Goal: Information Seeking & Learning: Learn about a topic

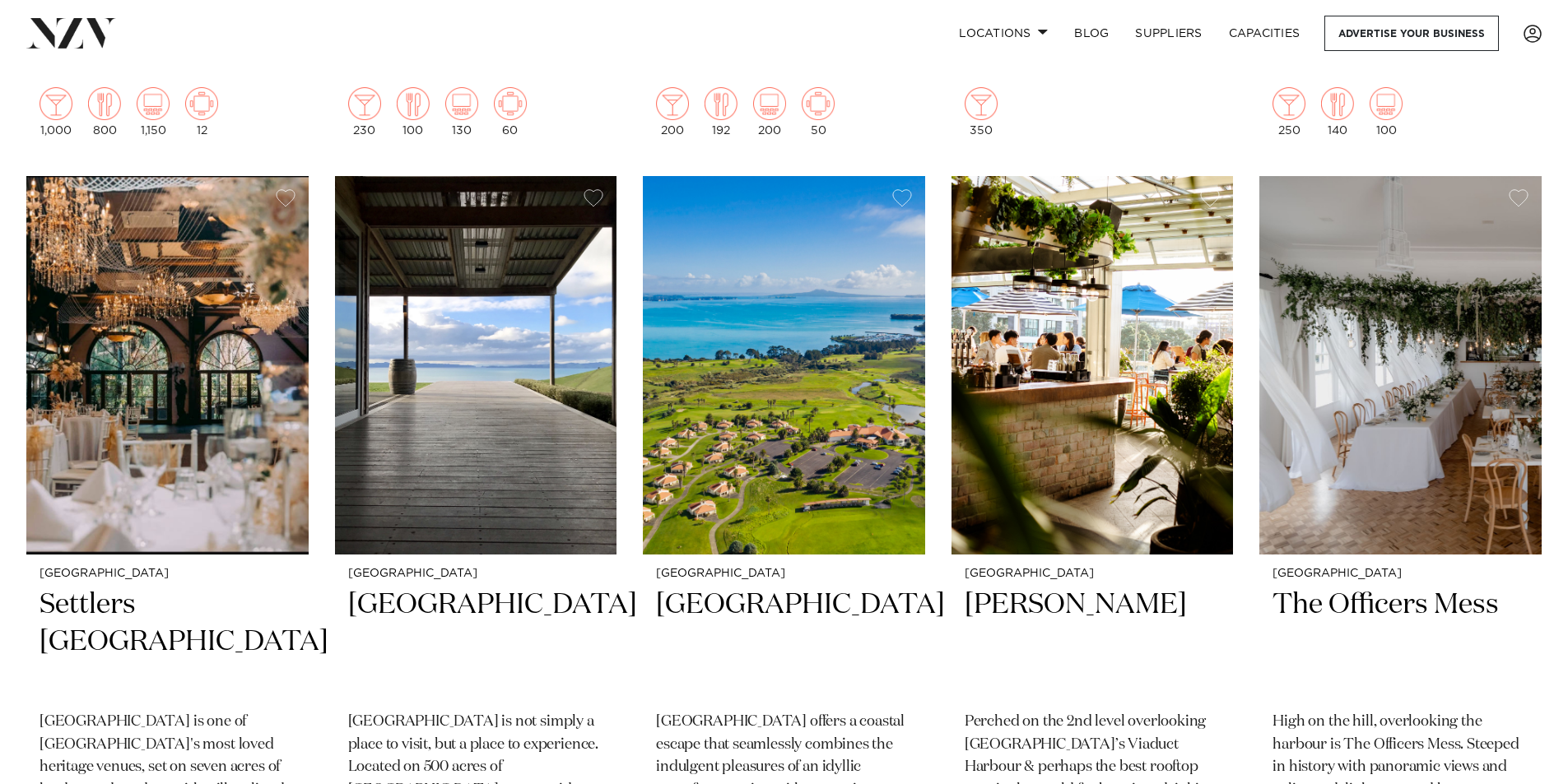
scroll to position [5019, 0]
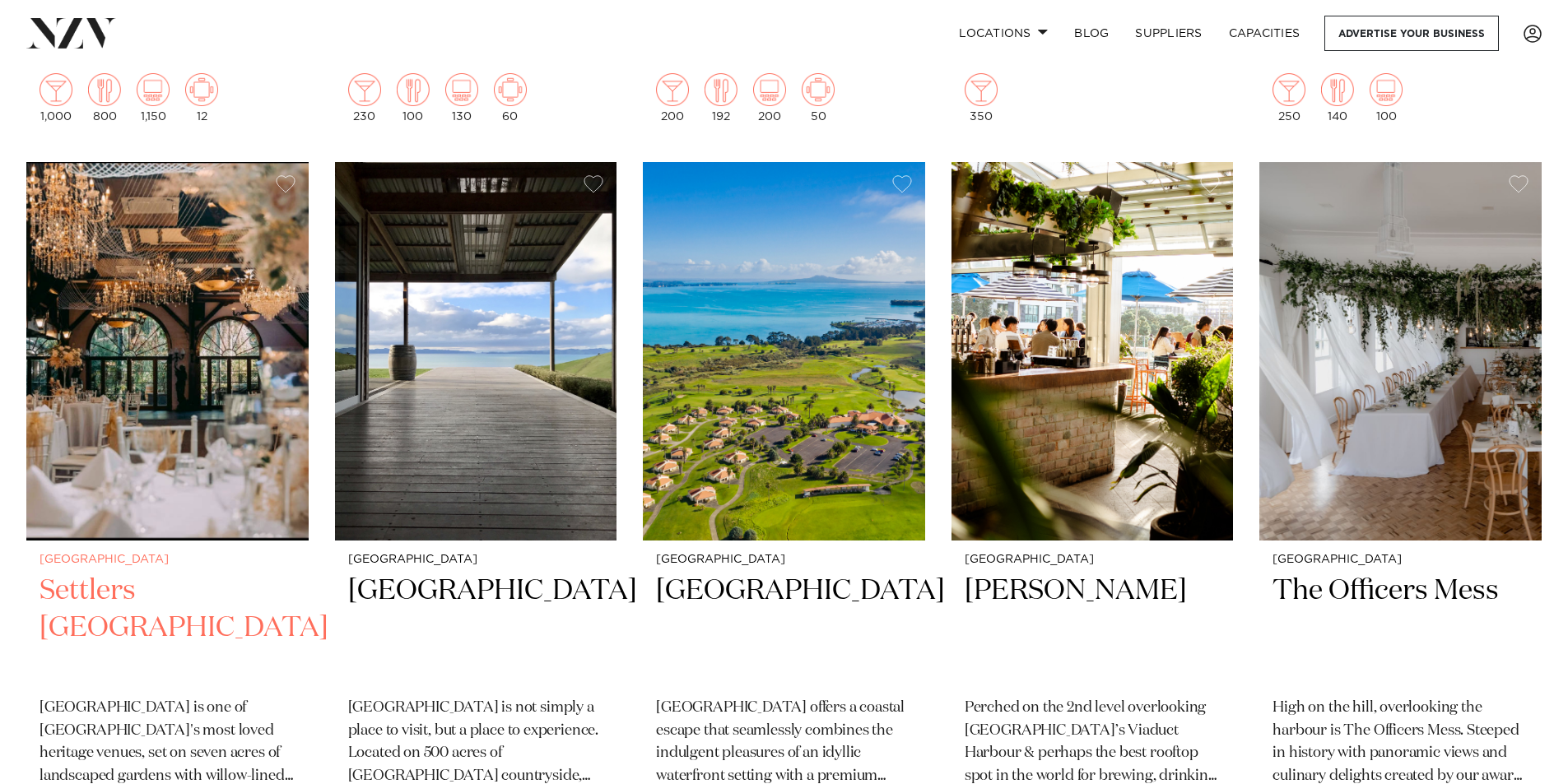
click at [155, 342] on img at bounding box center [167, 351] width 282 height 379
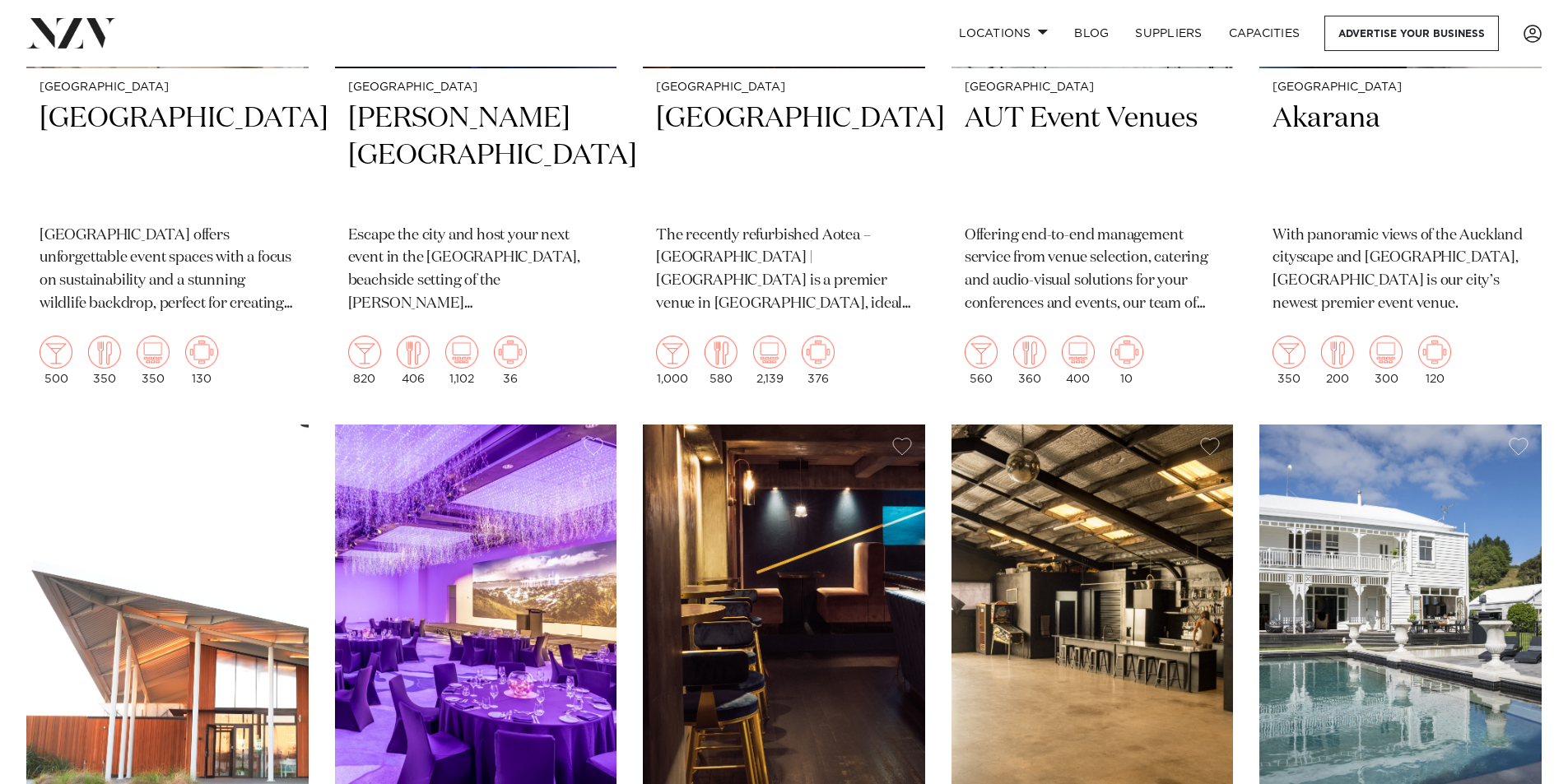
scroll to position [6398, 0]
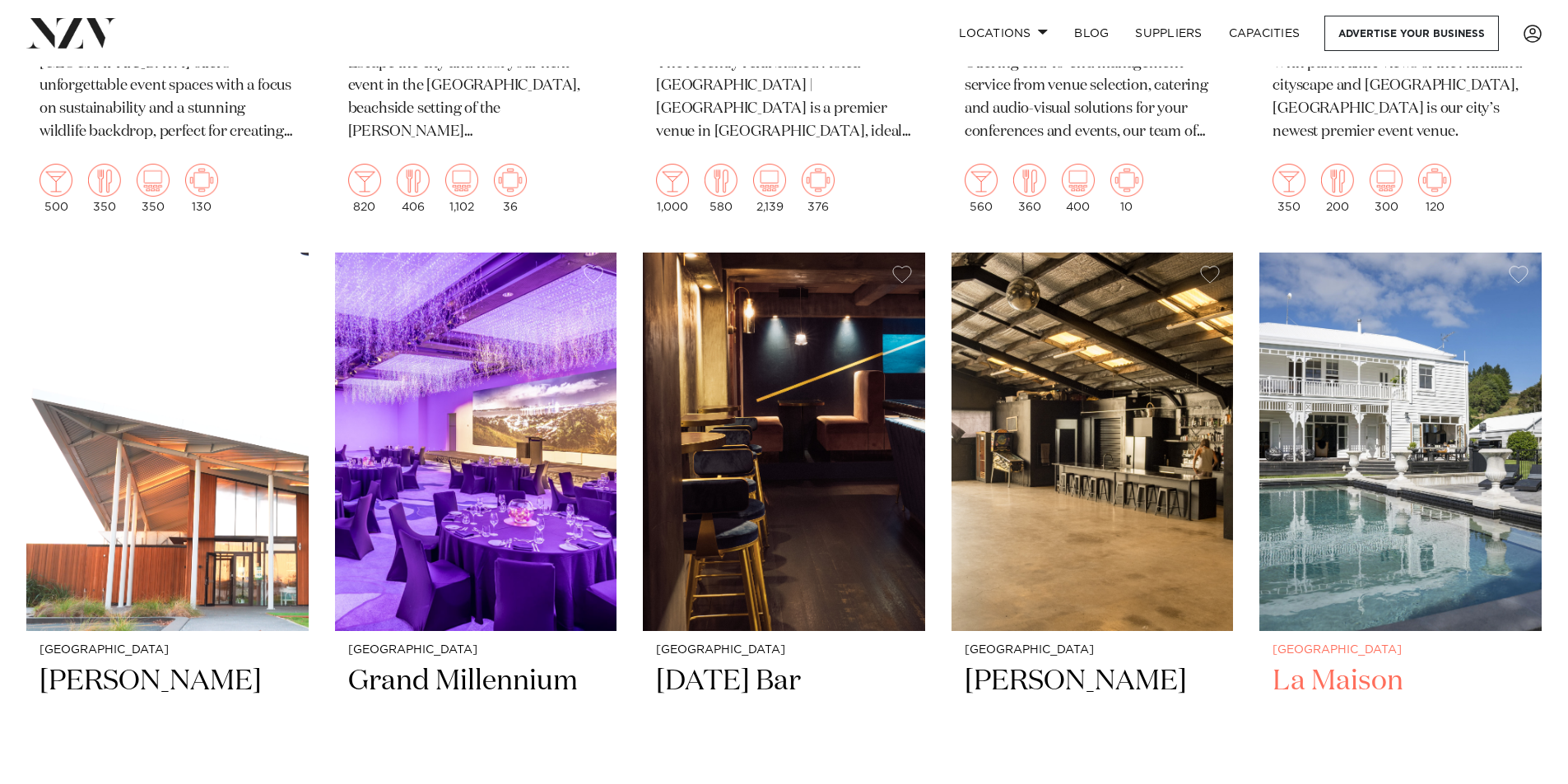
click at [1342, 421] on img at bounding box center [1400, 442] width 282 height 379
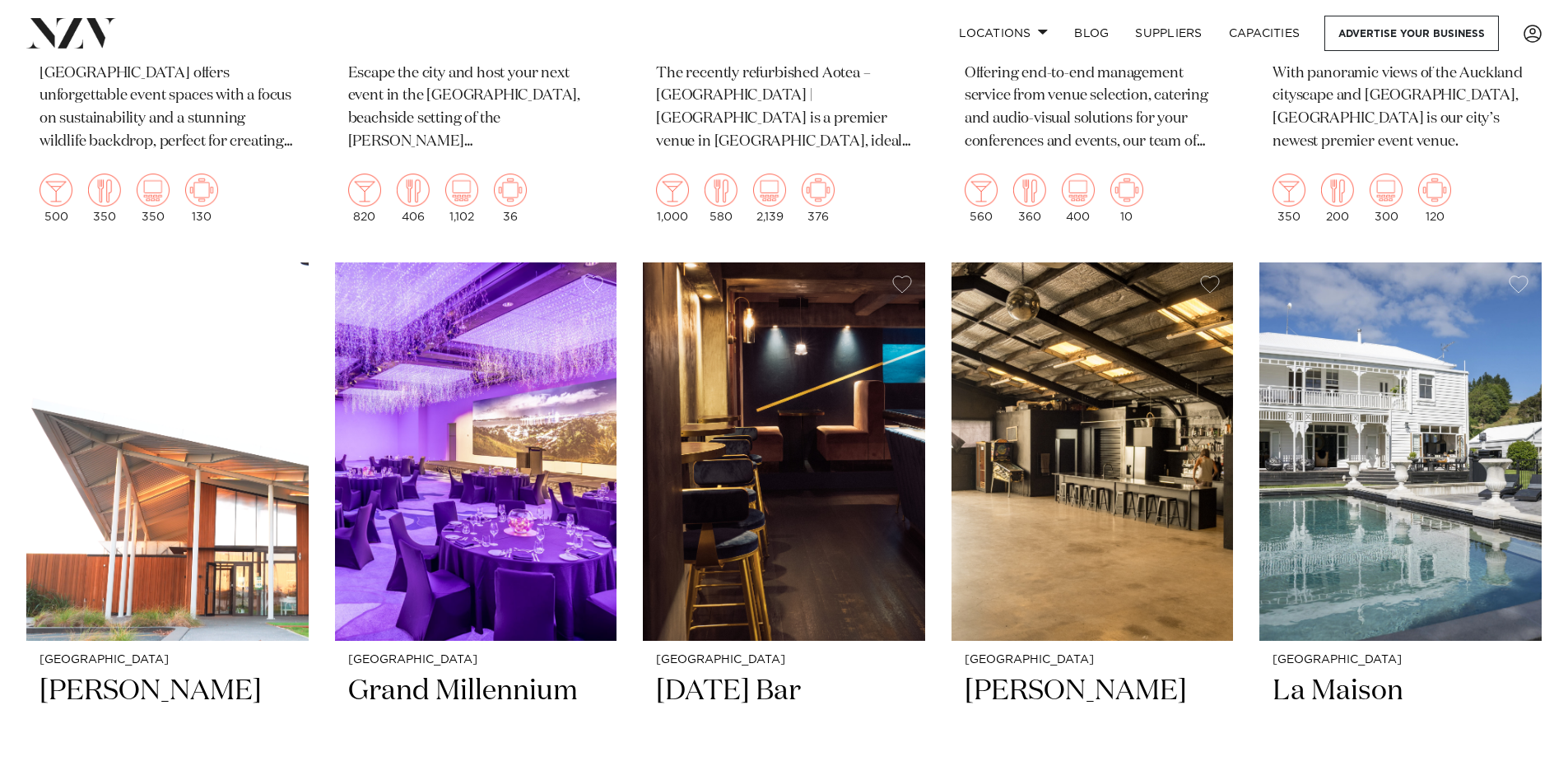
scroll to position [6207, 0]
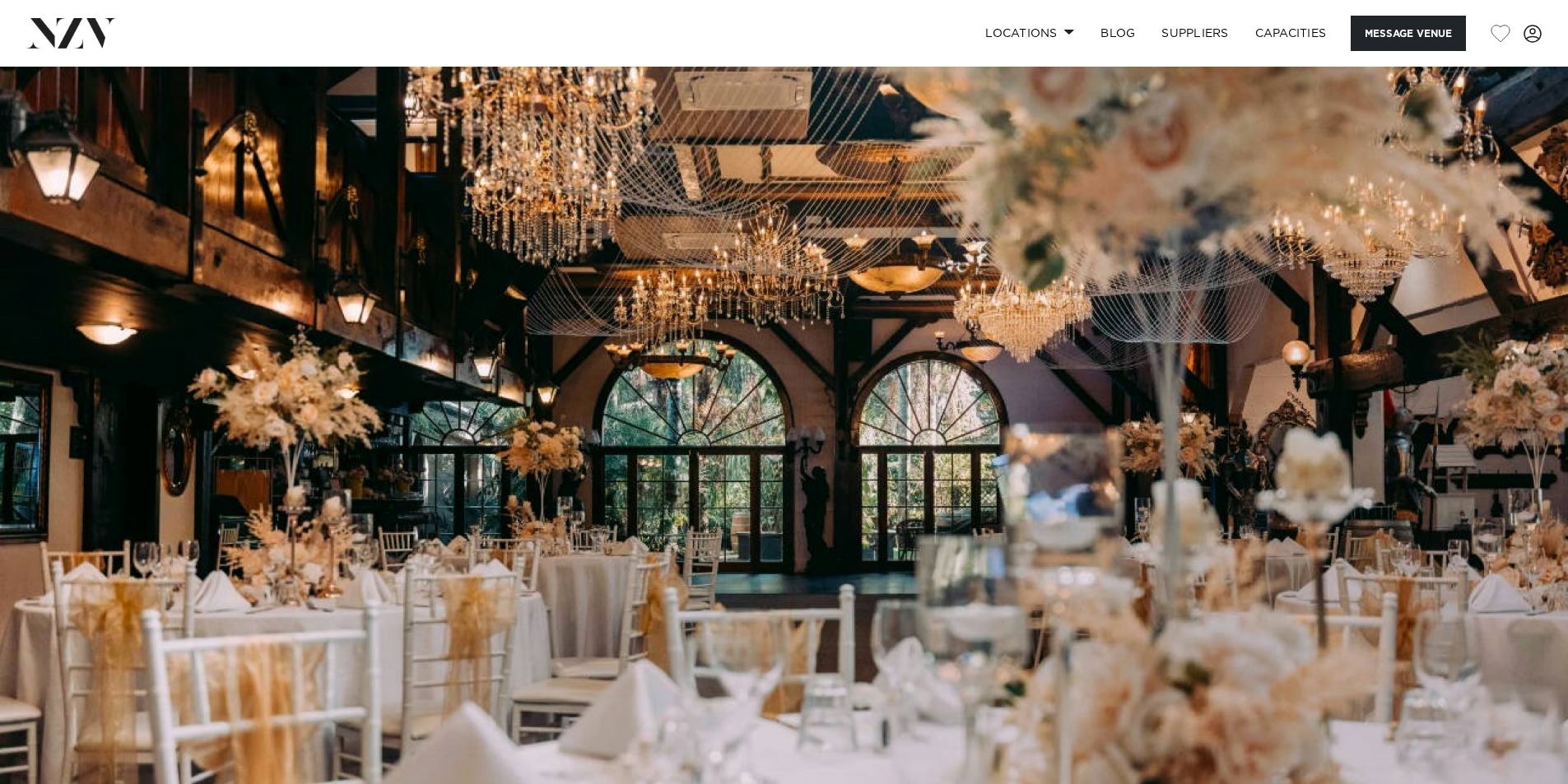
scroll to position [82, 0]
